Goal: Task Accomplishment & Management: Use online tool/utility

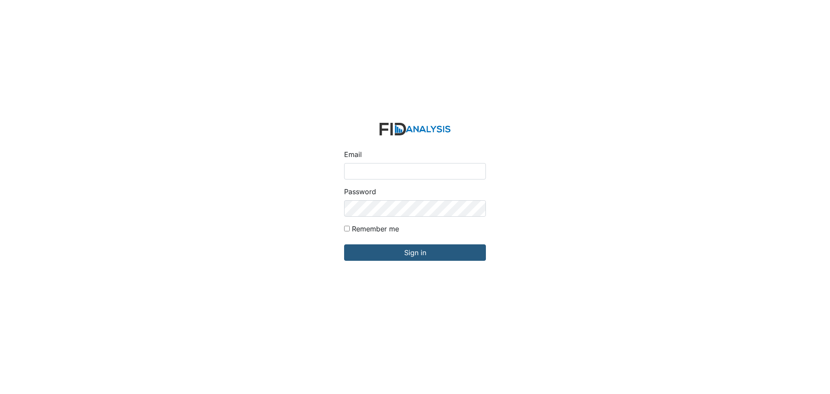
click at [359, 167] on input "Email" at bounding box center [415, 171] width 142 height 16
type input "APOPE@LIFEINCORPORATED.COM"
click at [344, 244] on input "Sign in" at bounding box center [415, 252] width 142 height 16
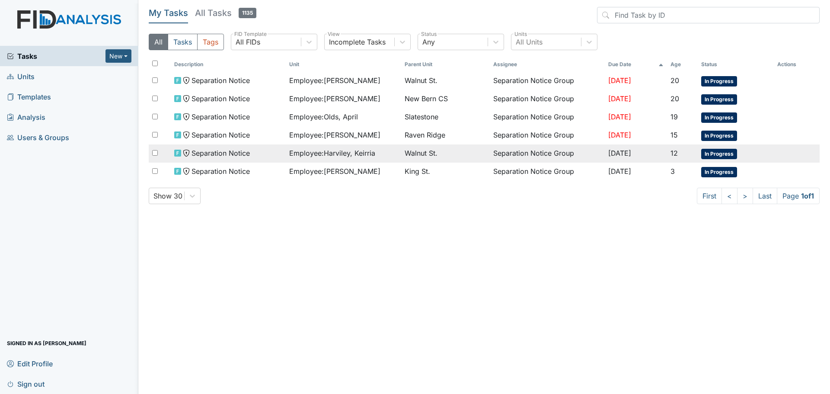
click at [339, 152] on span "Employee : Harviley, Keirria" at bounding box center [332, 153] width 86 height 10
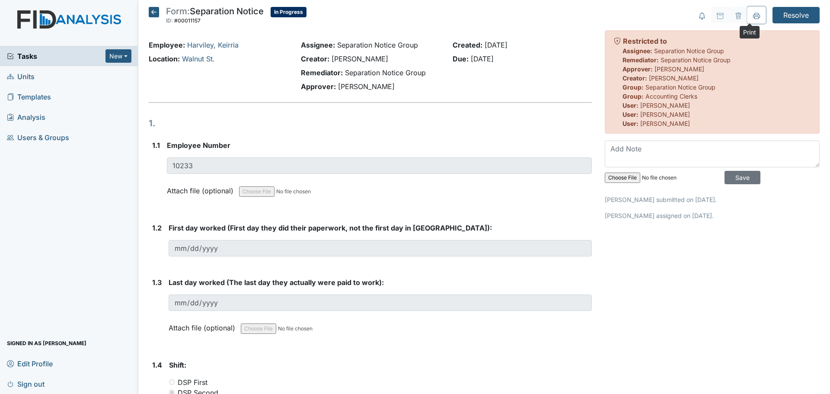
click at [753, 18] on icon at bounding box center [756, 16] width 7 height 7
click at [753, 16] on icon at bounding box center [756, 16] width 7 height 7
click at [154, 14] on icon at bounding box center [154, 12] width 10 height 10
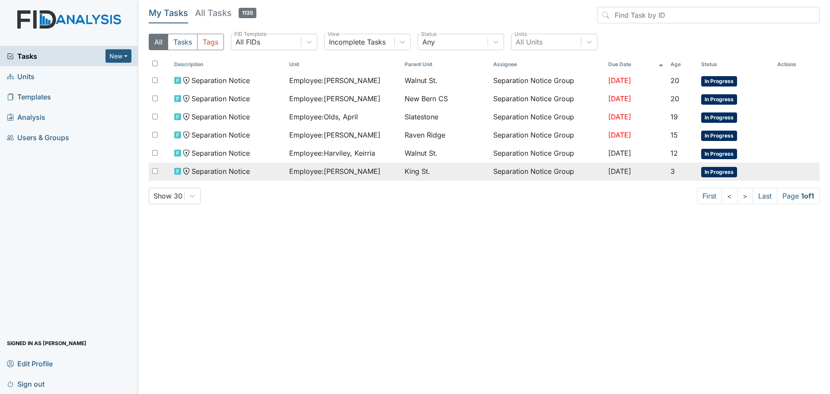
click at [333, 173] on span "Employee : Hockaday, Kisha" at bounding box center [334, 171] width 91 height 10
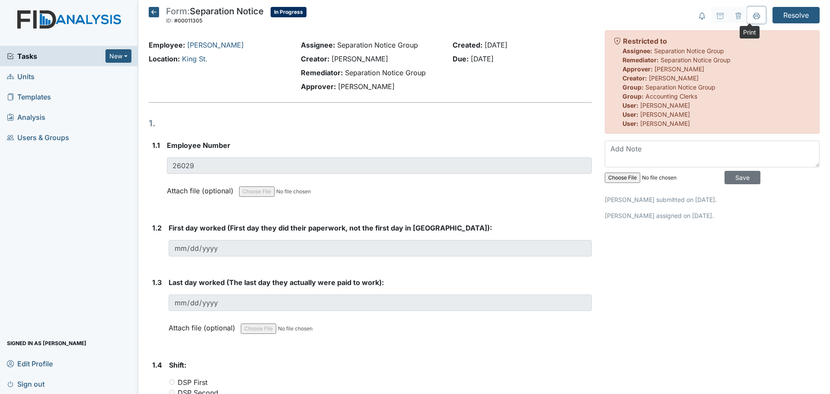
click at [753, 16] on icon at bounding box center [756, 16] width 7 height 7
click at [155, 10] on icon at bounding box center [154, 12] width 10 height 10
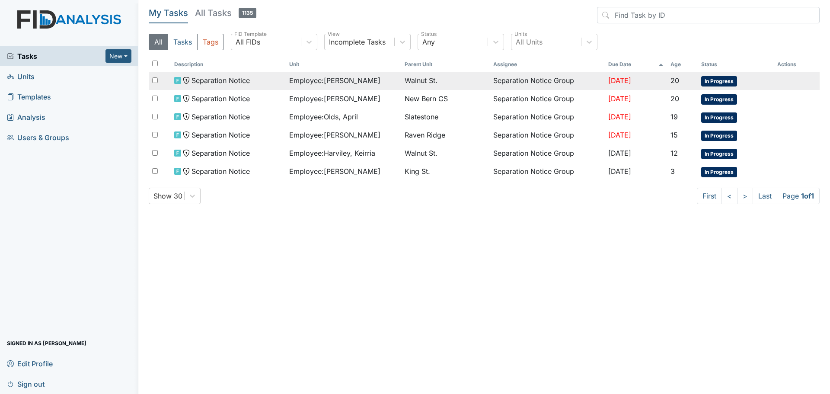
click at [332, 86] on td "Employee : Davis, Karen" at bounding box center [343, 81] width 115 height 18
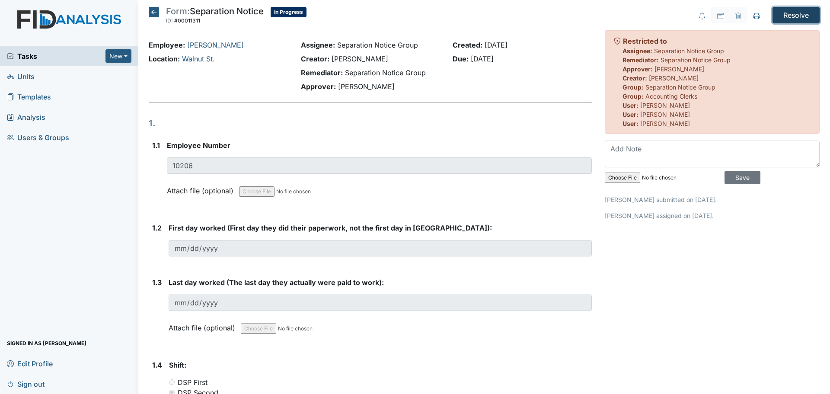
click at [787, 16] on input "Resolve" at bounding box center [796, 15] width 47 height 16
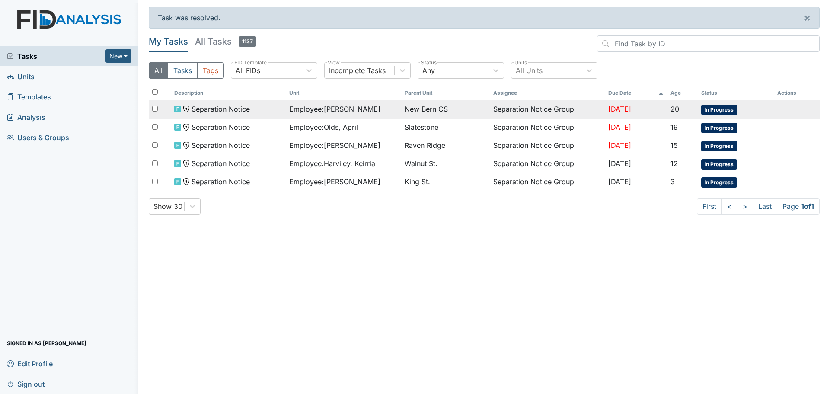
click at [322, 115] on td "Employee : Cuthbertson, Kimberly" at bounding box center [343, 109] width 115 height 18
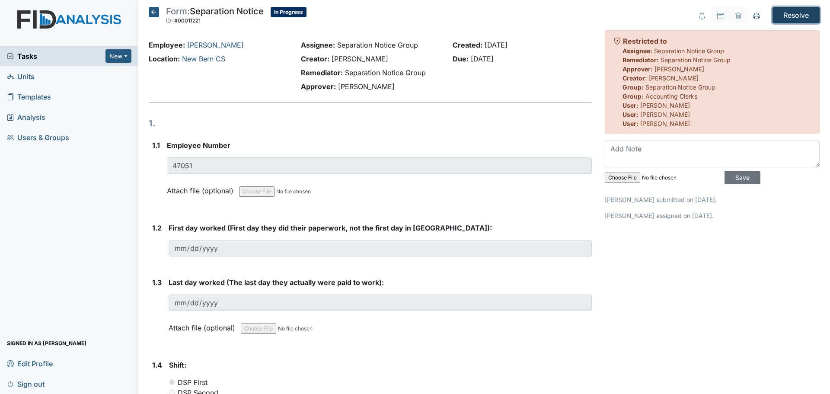
click at [797, 20] on input "Resolve" at bounding box center [796, 15] width 47 height 16
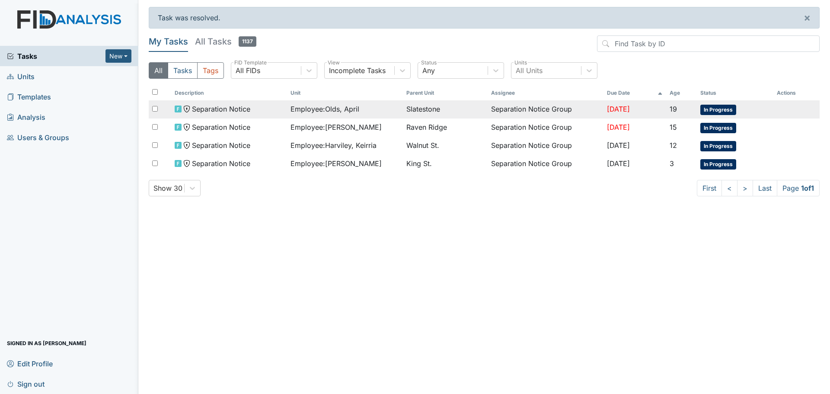
click at [314, 110] on span "Employee : Olds, April" at bounding box center [325, 109] width 69 height 10
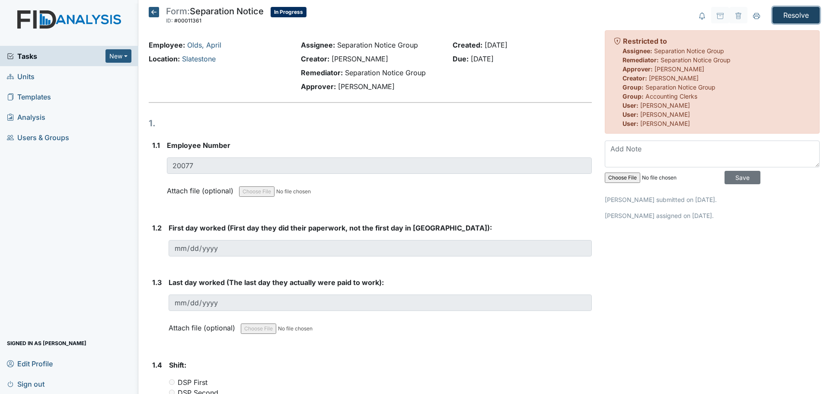
click at [784, 13] on input "Resolve" at bounding box center [796, 15] width 47 height 16
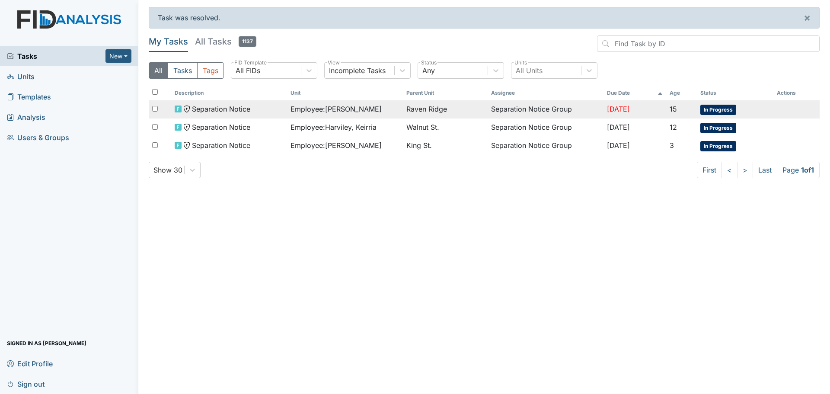
click at [330, 109] on span "Employee : Taylor, Shaquale" at bounding box center [336, 109] width 91 height 10
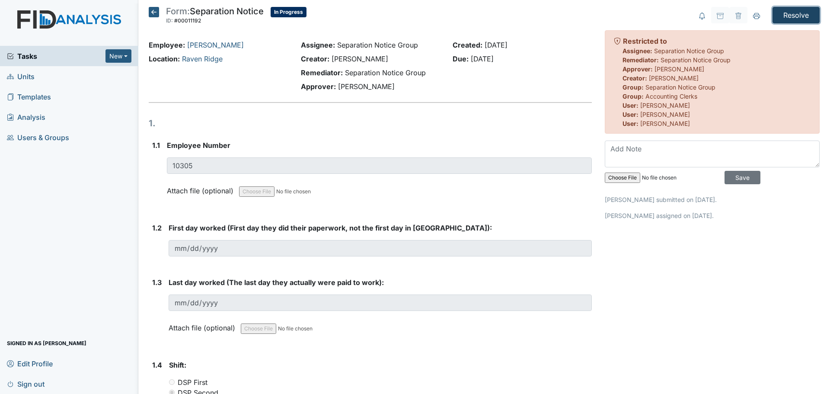
click at [794, 13] on input "Resolve" at bounding box center [796, 15] width 47 height 16
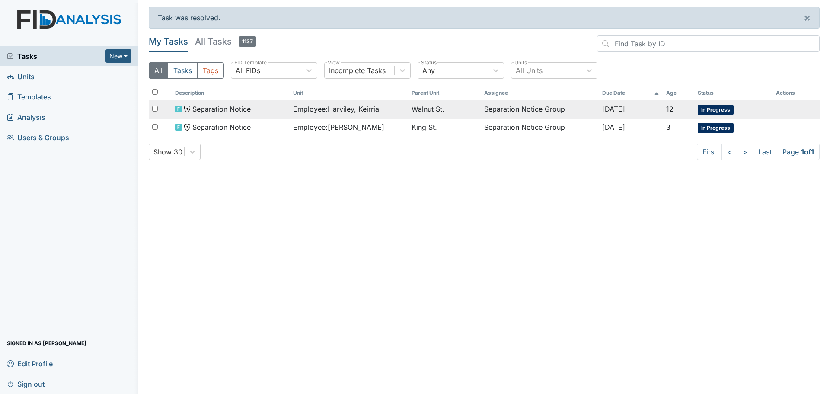
click at [342, 113] on span "Employee : Harviley, Keirria" at bounding box center [336, 109] width 86 height 10
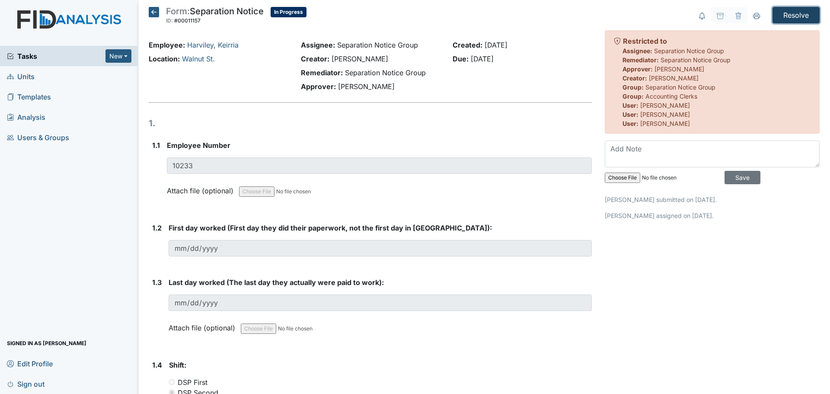
drag, startPoint x: 797, startPoint y: 16, endPoint x: 791, endPoint y: 21, distance: 8.3
click at [798, 16] on input "Resolve" at bounding box center [796, 15] width 47 height 16
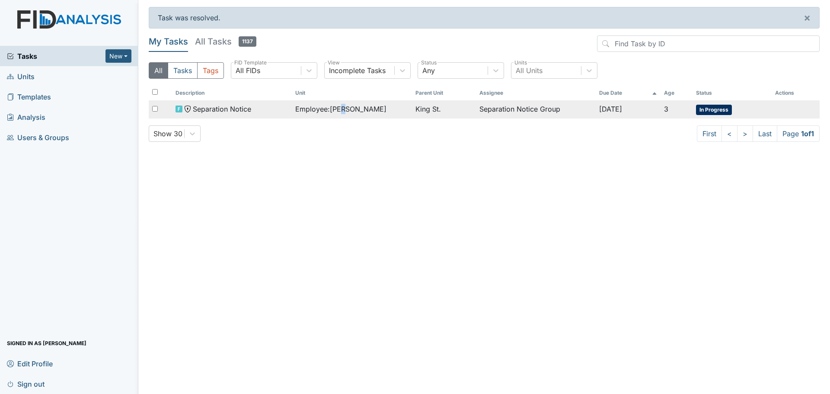
drag, startPoint x: 340, startPoint y: 106, endPoint x: 346, endPoint y: 106, distance: 6.5
click at [340, 106] on span "Employee : [PERSON_NAME]" at bounding box center [340, 109] width 91 height 10
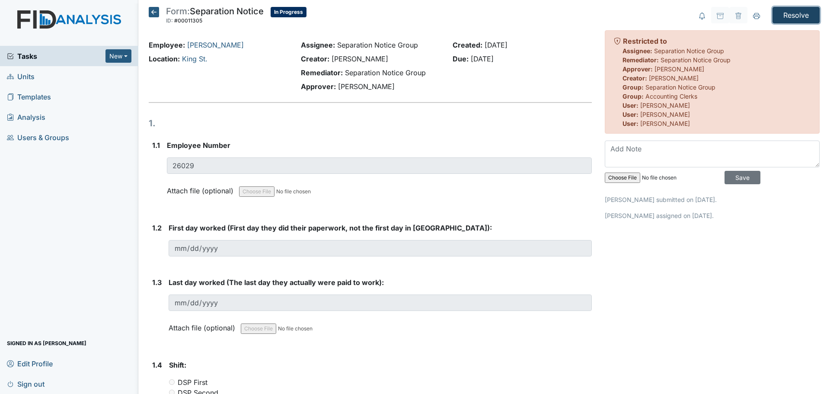
click at [785, 13] on input "Resolve" at bounding box center [796, 15] width 47 height 16
